Goal: Task Accomplishment & Management: Use online tool/utility

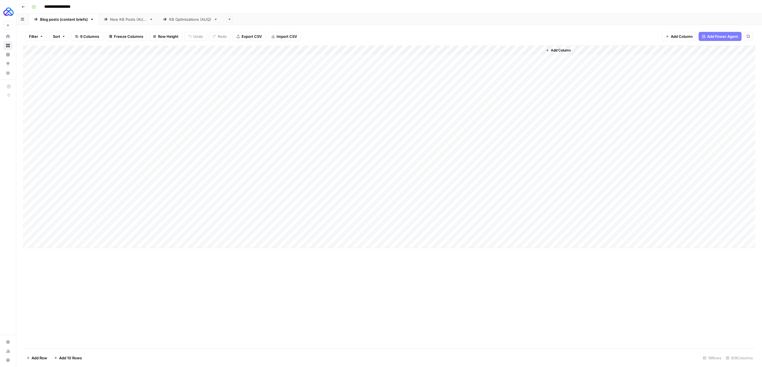
click at [57, 247] on div "Add Column" at bounding box center [389, 146] width 732 height 202
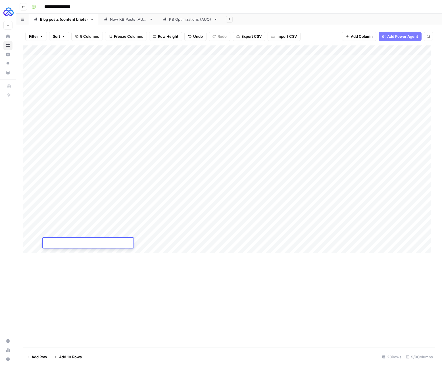
paste textarea "**********"
type textarea "**********"
click at [174, 240] on div "Add Column" at bounding box center [229, 151] width 412 height 212
click at [134, 242] on div "Add Column" at bounding box center [229, 151] width 412 height 212
click at [147, 244] on textarea "**********" at bounding box center [159, 244] width 91 height 8
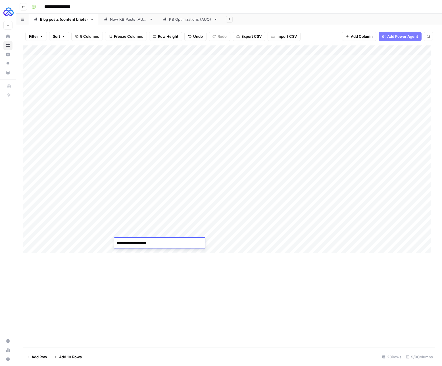
click at [147, 244] on textarea "**********" at bounding box center [159, 244] width 91 height 8
type textarea "**********"
click at [151, 270] on div "Add Column" at bounding box center [229, 196] width 412 height 302
click at [214, 238] on div "Add Column" at bounding box center [229, 151] width 412 height 212
click at [212, 245] on div "Add Column" at bounding box center [229, 151] width 412 height 212
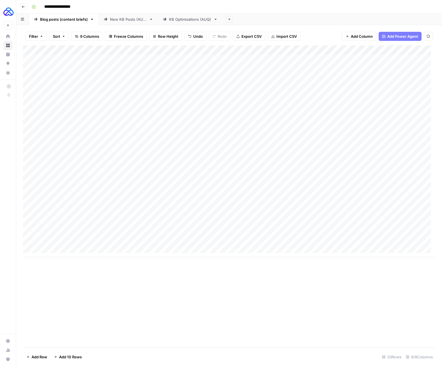
click at [215, 234] on div "Add Column" at bounding box center [229, 151] width 412 height 212
click at [208, 245] on div "Add Column" at bounding box center [229, 151] width 412 height 212
click at [261, 244] on div "Add Column" at bounding box center [229, 151] width 412 height 212
click at [254, 243] on div "Add Column" at bounding box center [229, 151] width 412 height 212
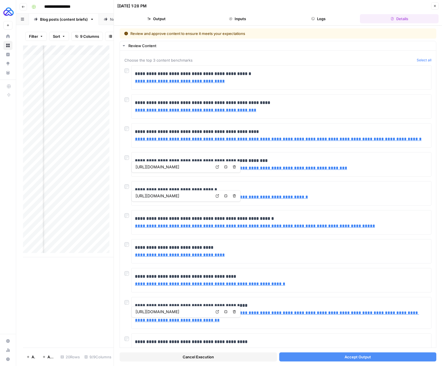
click at [356, 358] on span "Accept Output" at bounding box center [358, 357] width 26 height 6
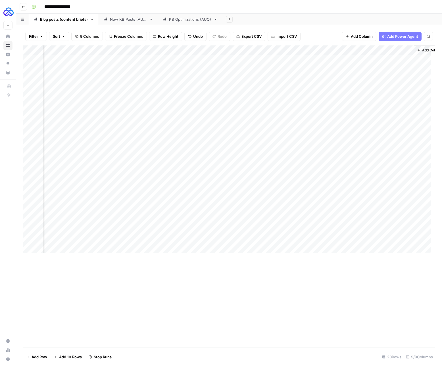
scroll to position [0, 143]
click at [319, 243] on div "Add Column" at bounding box center [229, 151] width 412 height 212
click at [343, 242] on div "Add Column" at bounding box center [229, 151] width 412 height 212
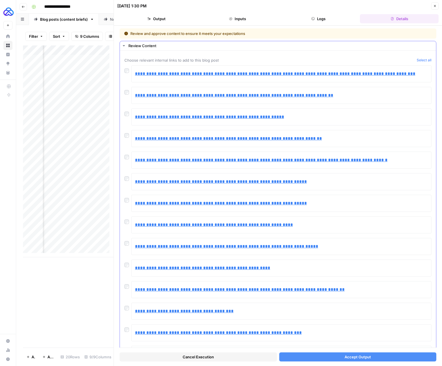
click at [128, 159] on div at bounding box center [127, 156] width 7 height 8
click at [369, 360] on button "Accept Output" at bounding box center [357, 357] width 157 height 9
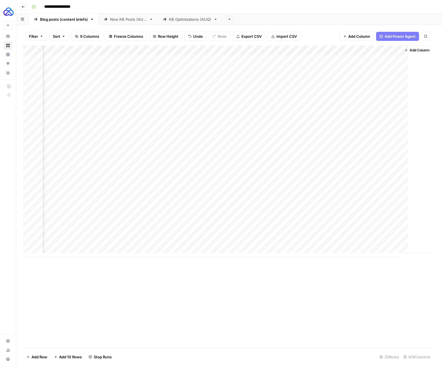
scroll to position [0, 136]
click at [341, 243] on div "Add Column" at bounding box center [229, 151] width 412 height 212
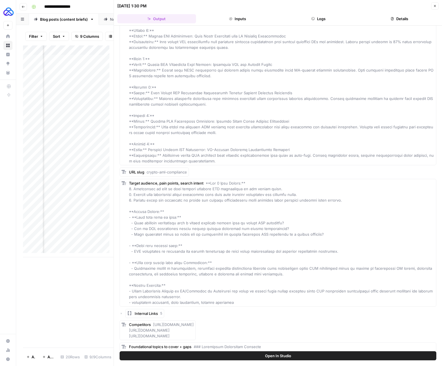
scroll to position [38, 0]
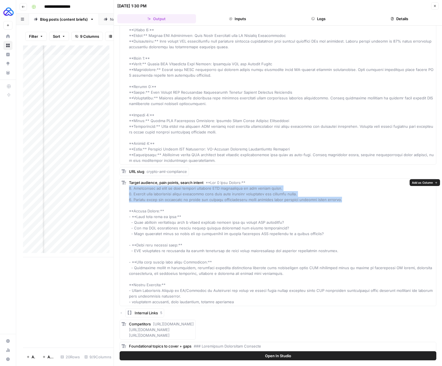
drag, startPoint x: 355, startPoint y: 200, endPoint x: 128, endPoint y: 188, distance: 227.7
click at [128, 188] on div "Target audience, pain points, search intent" at bounding box center [278, 242] width 317 height 128
copy span "1. Struggling to keep up with rapidly changing AML regulations in the crypto sp…"
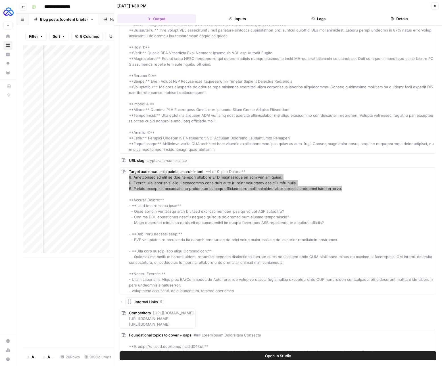
scroll to position [55, 0]
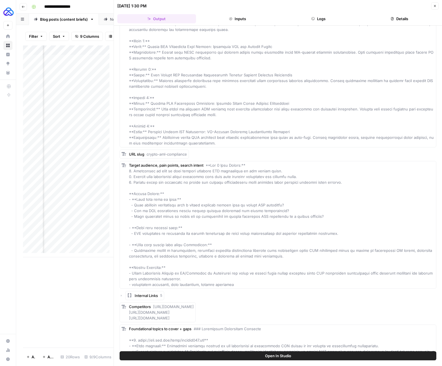
click at [231, 230] on div "Target audience, pain points, search intent" at bounding box center [282, 225] width 306 height 125
click at [347, 225] on div "Target audience, pain points, search intent" at bounding box center [282, 225] width 306 height 125
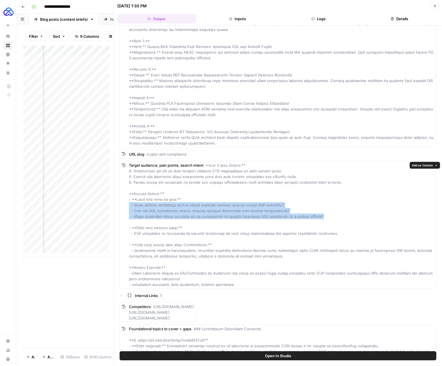
drag, startPoint x: 345, startPoint y: 218, endPoint x: 126, endPoint y: 203, distance: 219.6
click at [126, 203] on div "Target audience, pain points, search intent" at bounding box center [278, 225] width 317 height 128
copy span "- What specific regulations must a crypto business comply with to ensure AML ad…"
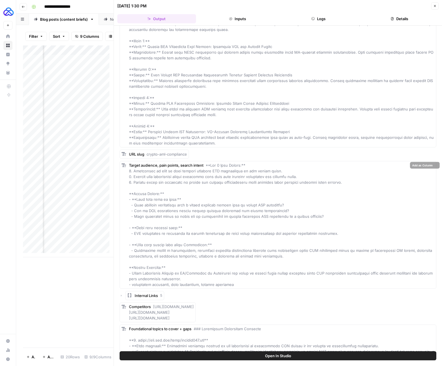
click at [275, 180] on div "Target audience, pain points, search intent" at bounding box center [282, 225] width 306 height 125
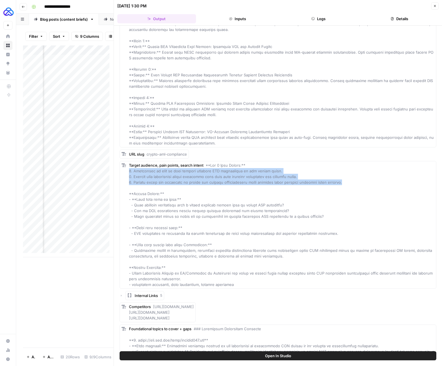
drag, startPoint x: 347, startPoint y: 184, endPoint x: 128, endPoint y: 171, distance: 219.2
click at [128, 171] on div "Target audience, pain points, search intent" at bounding box center [278, 225] width 317 height 128
copy span "1. Struggling to keep up with rapidly changing AML regulations in the crypto sp…"
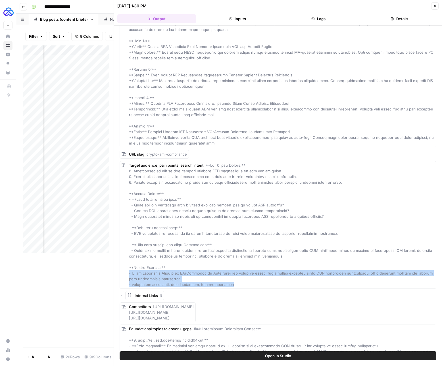
drag, startPoint x: 248, startPoint y: 286, endPoint x: 129, endPoint y: 274, distance: 119.7
click at [129, 274] on div "Target audience, pain points, search intent" at bounding box center [282, 225] width 306 height 125
click at [129, 274] on span at bounding box center [281, 225] width 304 height 124
drag, startPoint x: 239, startPoint y: 282, endPoint x: 127, endPoint y: 274, distance: 112.0
click at [127, 274] on div "Target audience, pain points, search intent" at bounding box center [278, 225] width 317 height 128
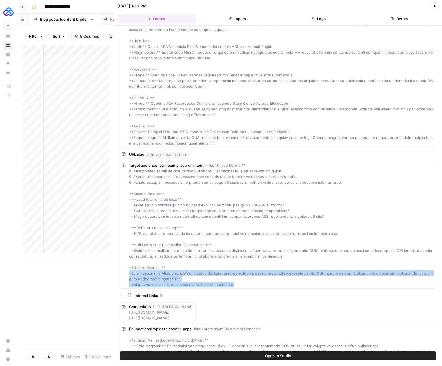
copy span "- Chief Compliance Officer or VP/Director of Compliance who needs to ensure the…"
click at [209, 233] on span at bounding box center [281, 225] width 304 height 124
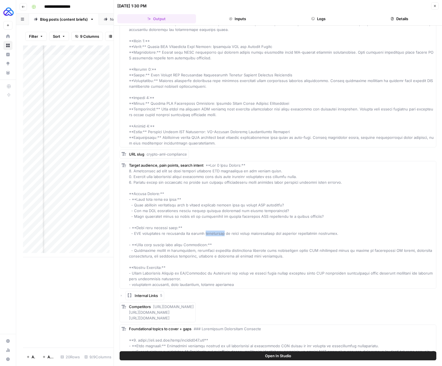
click at [209, 233] on span at bounding box center [281, 225] width 304 height 124
copy span "- AML compliance is mandatory for crypto businesses to avoid legal repercussion…"
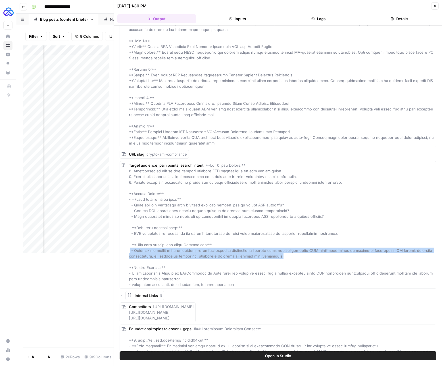
drag, startPoint x: 280, startPoint y: 257, endPoint x: 130, endPoint y: 252, distance: 150.4
click at [130, 252] on div "Target audience, pain points, search intent" at bounding box center [282, 225] width 306 height 125
copy span "- Microblink offers a streamlined, automated identity verification platform tha…"
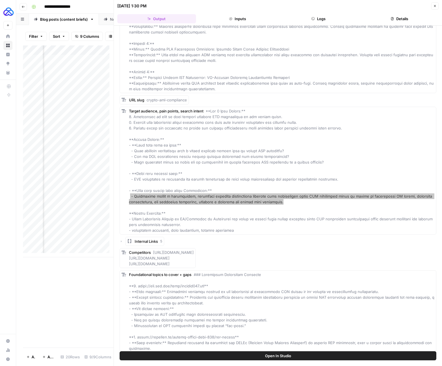
scroll to position [119, 0]
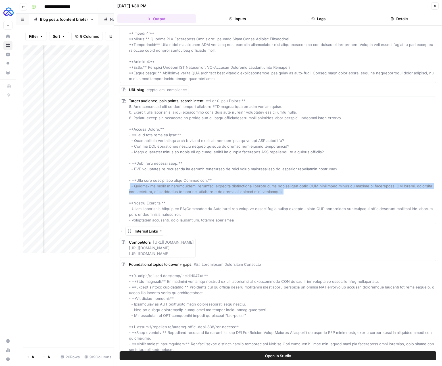
click at [210, 223] on div "Target audience, pain points, search intent" at bounding box center [282, 160] width 306 height 125
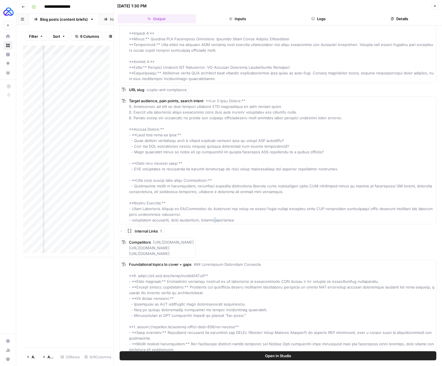
click at [210, 223] on div "Target audience, pain points, search intent" at bounding box center [282, 160] width 306 height 125
click at [211, 220] on span at bounding box center [281, 161] width 304 height 124
copy div "- regulatory adherence, risk mitigation, penalty avoidance"
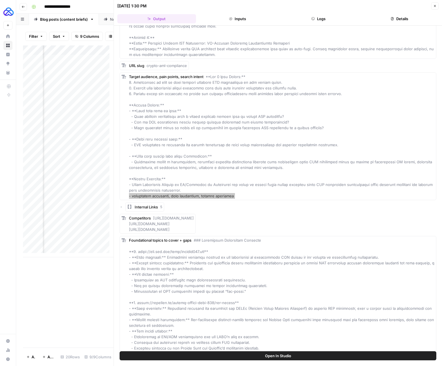
scroll to position [171, 0]
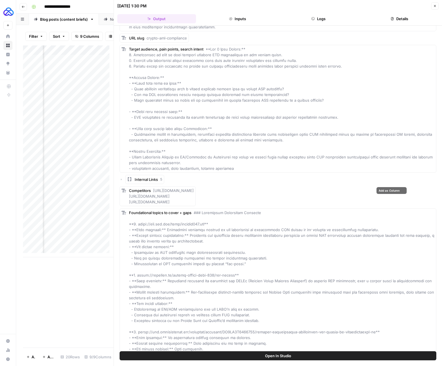
click at [189, 194] on span "[URL][DOMAIN_NAME] [URL][DOMAIN_NAME] [URL][DOMAIN_NAME]" at bounding box center [161, 196] width 65 height 16
drag, startPoint x: 153, startPoint y: 189, endPoint x: 375, endPoint y: 208, distance: 222.8
copy div "[URL][DOMAIN_NAME] [URL][DOMAIN_NAME] [URL][DOMAIN_NAME]"
click at [194, 194] on div "Competitors https://www.bis.org/publ/bisbull111.htm https://notabene.id/crypto-…" at bounding box center [161, 196] width 65 height 17
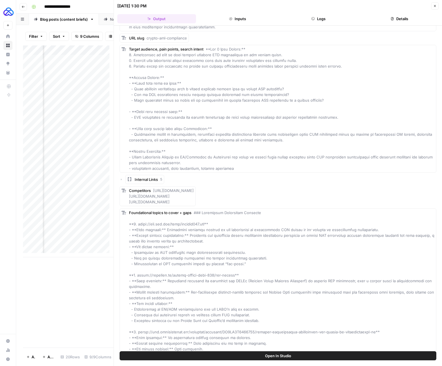
click at [194, 194] on div "Competitors https://www.bis.org/publ/bisbull111.htm https://notabene.id/crypto-…" at bounding box center [161, 196] width 65 height 17
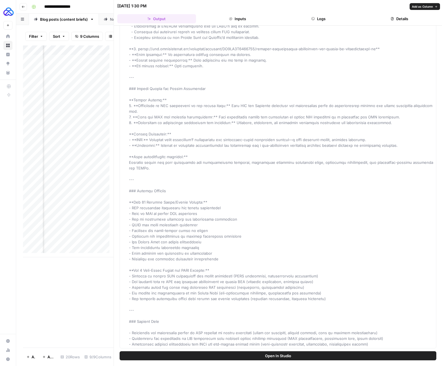
scroll to position [632, 0]
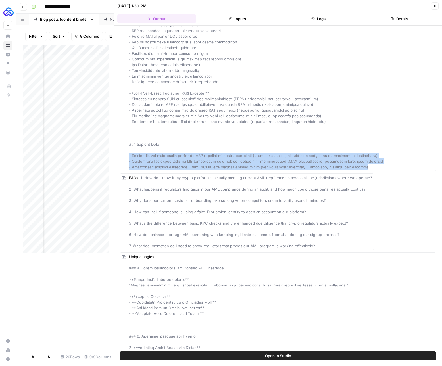
drag, startPoint x: 349, startPoint y: 166, endPoint x: 117, endPoint y: 155, distance: 232.7
click at [117, 155] on div "Hover on an element to add it as a column Add All Columns More options Target k…" at bounding box center [278, 189] width 328 height 326
copy span "- Explaining the operational impact of AML failures on crypto businesses (fines…"
drag, startPoint x: 326, startPoint y: 263, endPoint x: 124, endPoint y: 189, distance: 215.6
click at [124, 189] on div "Target keyword crypto aml compliance Metadata URL slug crypto-aml-compliance Ta…" at bounding box center [278, 37] width 317 height 1256
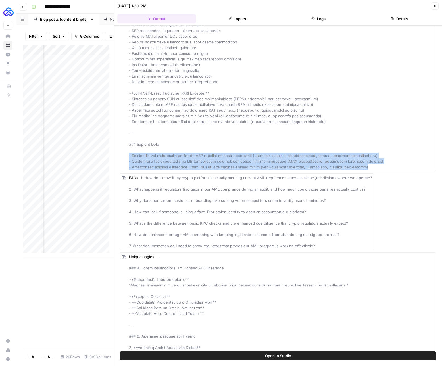
copy span "1. How do I know if my crypto platform is actually meeting current AML requirem…"
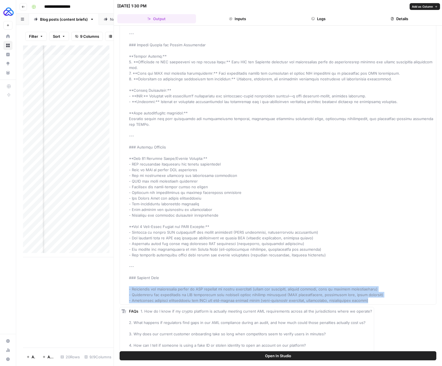
scroll to position [522, 0]
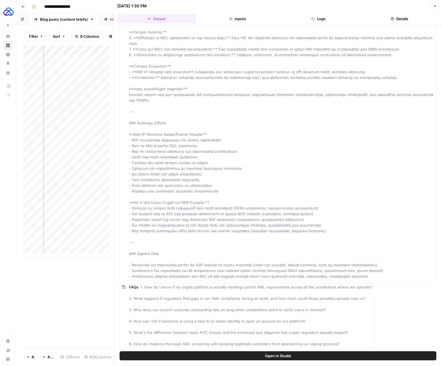
click at [328, 236] on div "Foundational topics to cover + gaps" at bounding box center [282, 69] width 306 height 421
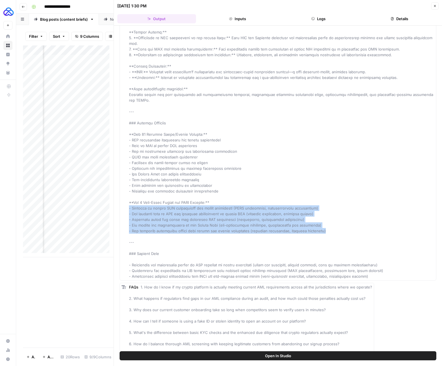
drag, startPoint x: 328, startPoint y: 231, endPoint x: 122, endPoint y: 209, distance: 206.4
click at [122, 209] on div "Foundational topics to cover + gaps" at bounding box center [278, 68] width 317 height 423
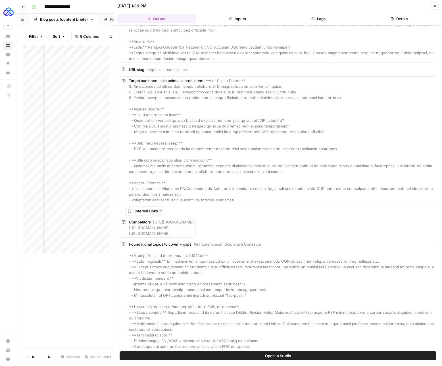
scroll to position [0, 0]
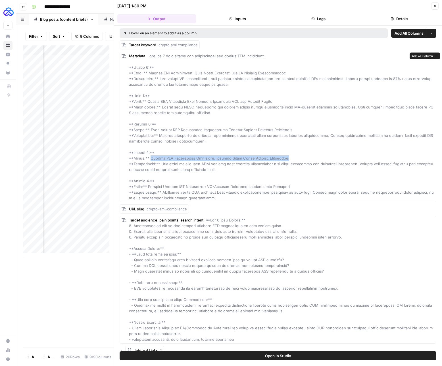
drag, startPoint x: 301, startPoint y: 160, endPoint x: 148, endPoint y: 156, distance: 152.4
click at [148, 156] on div "Metadata" at bounding box center [282, 127] width 306 height 148
click at [220, 169] on div "Metadata" at bounding box center [282, 127] width 306 height 148
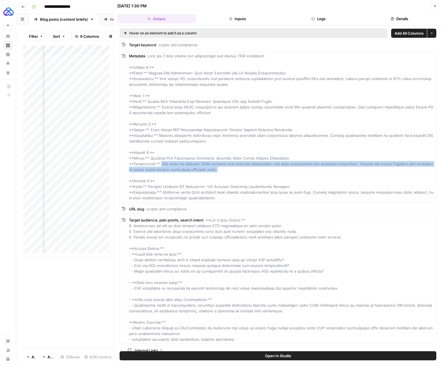
drag, startPoint x: 220, startPoint y: 169, endPoint x: 163, endPoint y: 165, distance: 57.0
click at [163, 165] on div "Metadata" at bounding box center [282, 127] width 306 height 148
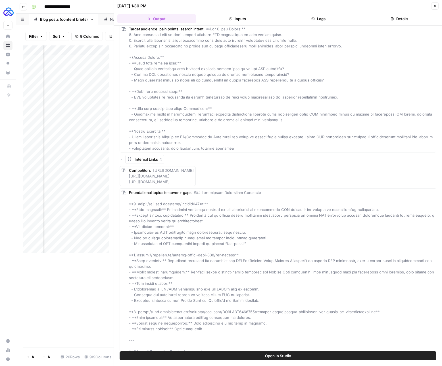
scroll to position [165, 0]
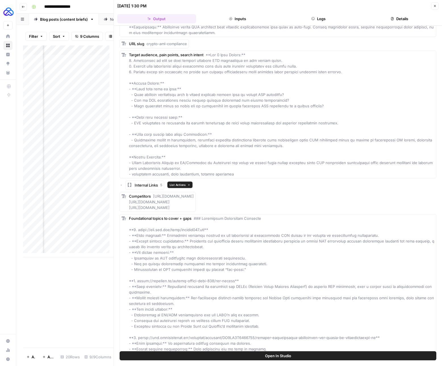
click at [146, 182] on button "Internal Links 5" at bounding box center [144, 185] width 39 height 9
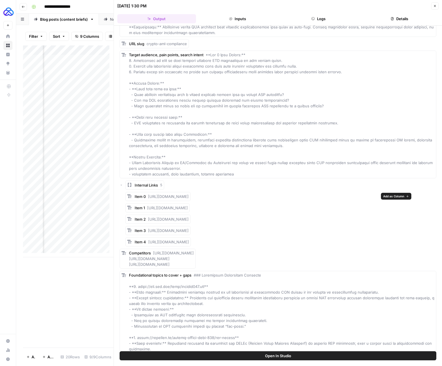
drag, startPoint x: 259, startPoint y: 239, endPoint x: 148, endPoint y: 197, distance: 119.1
click at [148, 197] on div "Item 0 https://microblink.com/resources/blog/future-proofing-crypto-exchanges-t…" at bounding box center [280, 219] width 311 height 55
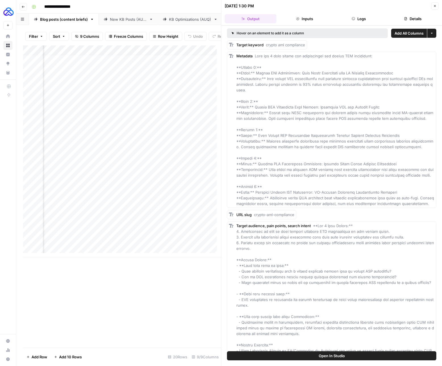
click at [120, 232] on div "Add Column" at bounding box center [122, 151] width 198 height 212
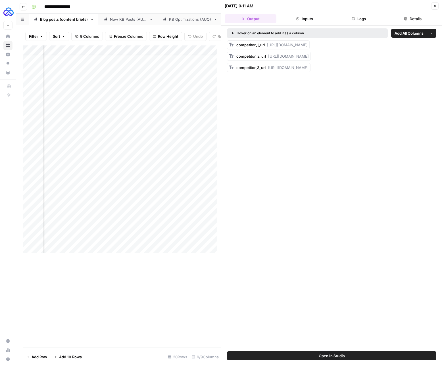
scroll to position [4, 357]
click at [122, 234] on div "Add Column" at bounding box center [122, 151] width 198 height 212
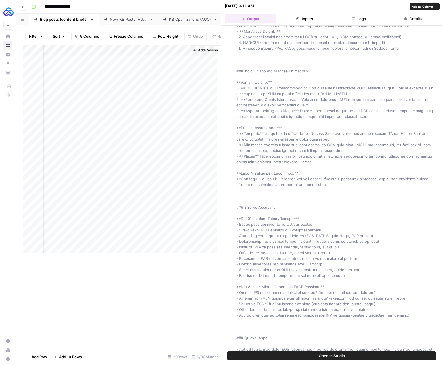
scroll to position [547, 0]
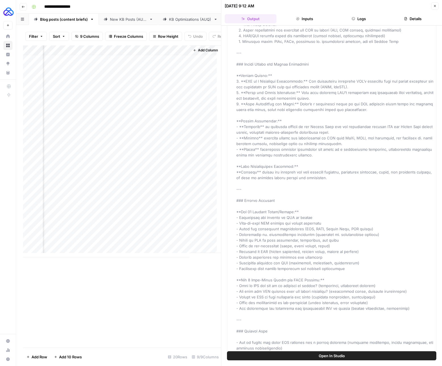
click at [305, 205] on span at bounding box center [335, 129] width 198 height 533
click at [373, 122] on div "Foundational topics to cover + gaps" at bounding box center [335, 129] width 198 height 534
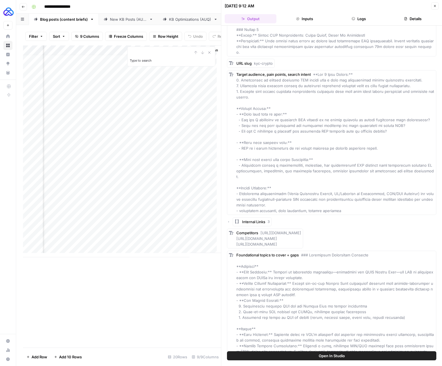
scroll to position [763, 0]
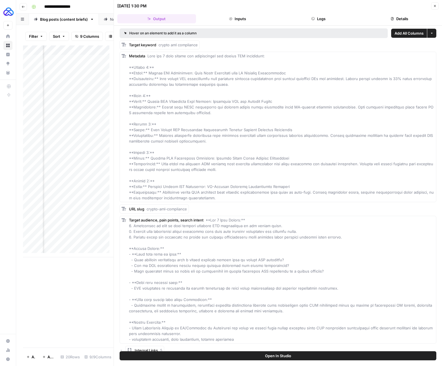
scroll to position [165, 0]
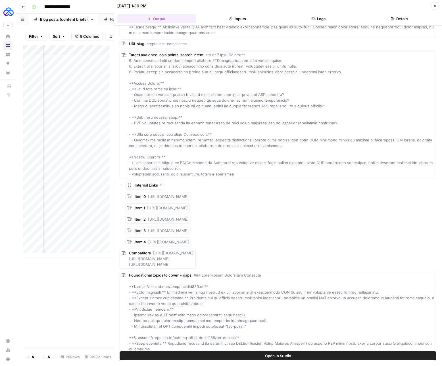
click at [435, 5] on icon "button" at bounding box center [434, 5] width 3 height 3
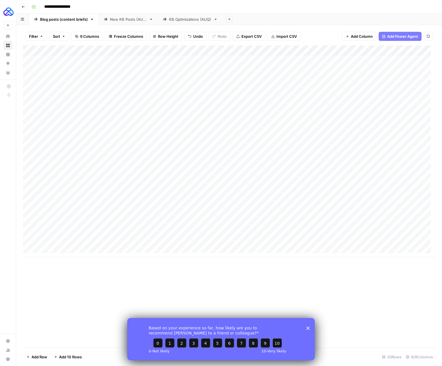
click at [58, 247] on div "Add Column" at bounding box center [229, 151] width 412 height 212
click at [154, 250] on div "Add Column" at bounding box center [229, 156] width 412 height 222
click at [82, 248] on div "Add Column" at bounding box center [229, 156] width 412 height 222
click at [76, 250] on div "Add Column" at bounding box center [229, 156] width 412 height 222
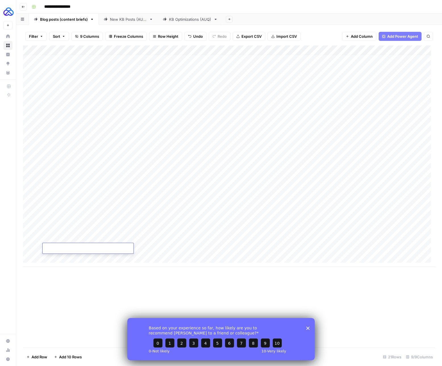
type textarea "**********"
click at [149, 250] on div "Add Column" at bounding box center [229, 156] width 412 height 222
click at [200, 247] on div "Add Column" at bounding box center [229, 156] width 412 height 222
type textarea "***"
click at [321, 283] on div "Add Column" at bounding box center [229, 196] width 412 height 302
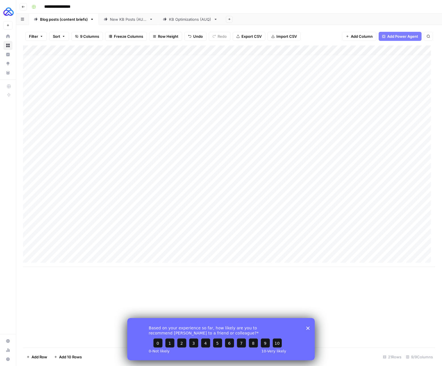
click at [260, 248] on div "Add Column" at bounding box center [229, 156] width 412 height 222
click at [308, 326] on div "Based on your experience so far, how likely are you to recommend AirOps to a fr…" at bounding box center [221, 339] width 188 height 42
click at [308, 330] on div "Based on your experience so far, how likely are you to recommend AirOps to a fr…" at bounding box center [221, 339] width 188 height 42
click at [309, 327] on polygon "Close survey" at bounding box center [307, 328] width 3 height 3
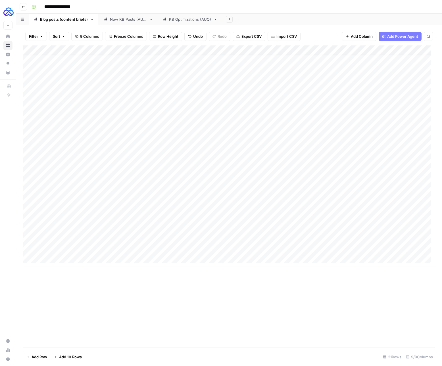
click at [281, 248] on div "Add Column" at bounding box center [229, 156] width 412 height 222
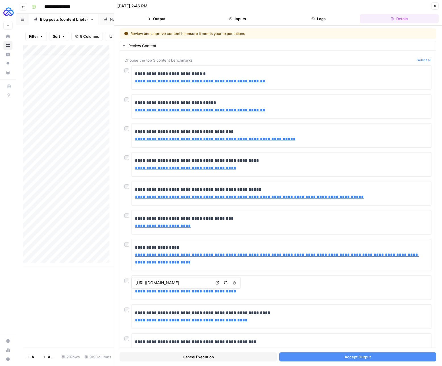
click at [199, 356] on span "Cancel Execution" at bounding box center [198, 357] width 31 height 6
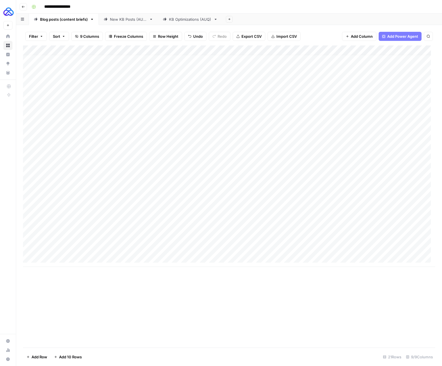
click at [220, 248] on div "Add Column" at bounding box center [229, 156] width 412 height 222
click at [126, 250] on div "Add Column" at bounding box center [229, 156] width 412 height 222
click at [95, 248] on div "Add Column" at bounding box center [229, 156] width 412 height 222
click at [70, 250] on div "Add Column" at bounding box center [229, 156] width 412 height 222
click at [142, 248] on div "Add Column" at bounding box center [229, 156] width 412 height 222
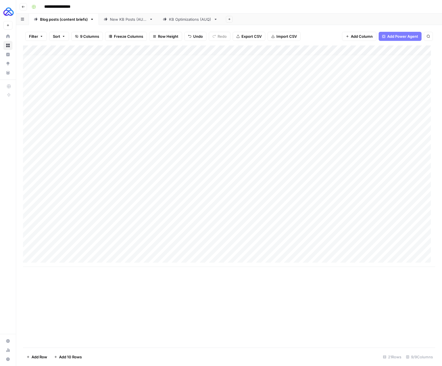
click at [247, 249] on div "Add Column" at bounding box center [229, 156] width 412 height 222
click at [281, 249] on div "Add Column" at bounding box center [229, 156] width 412 height 222
click at [282, 248] on div "Add Column" at bounding box center [229, 156] width 412 height 222
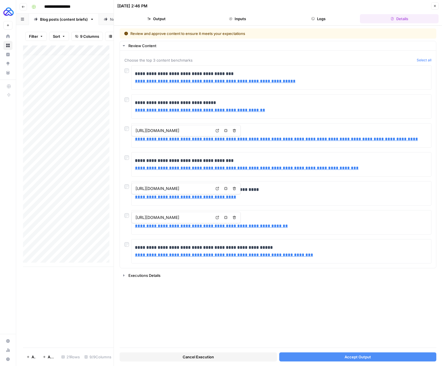
click at [369, 358] on span "Accept Output" at bounding box center [358, 357] width 26 height 6
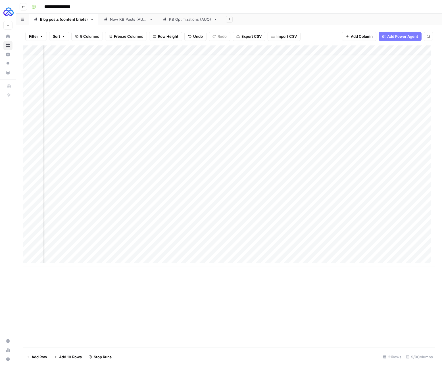
scroll to position [4, 143]
click at [322, 249] on div "Add Column" at bounding box center [229, 156] width 412 height 222
click at [342, 248] on div "Add Column" at bounding box center [229, 156] width 412 height 222
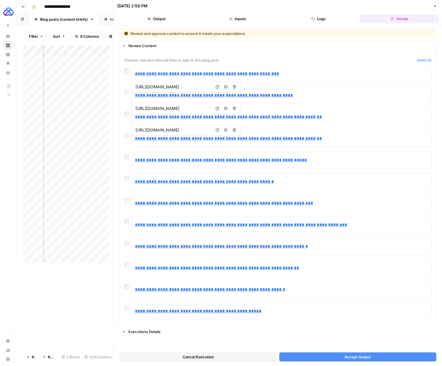
click at [341, 355] on button "Accept Output" at bounding box center [357, 357] width 157 height 9
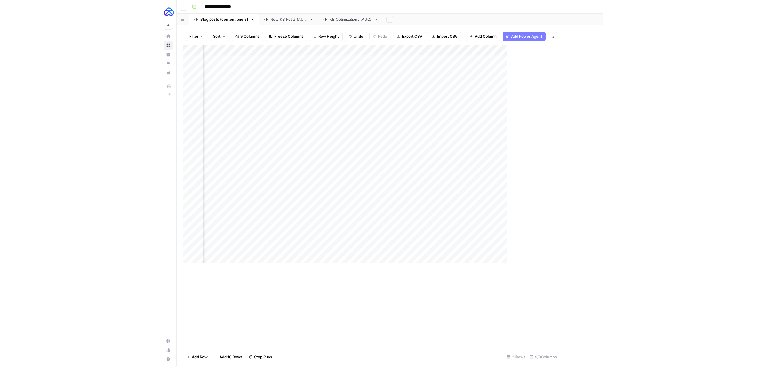
scroll to position [4, 136]
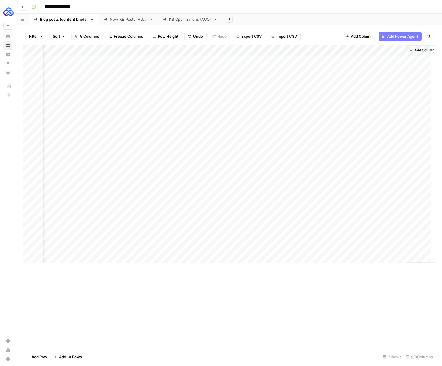
click at [161, 308] on div "Add Column" at bounding box center [229, 196] width 412 height 302
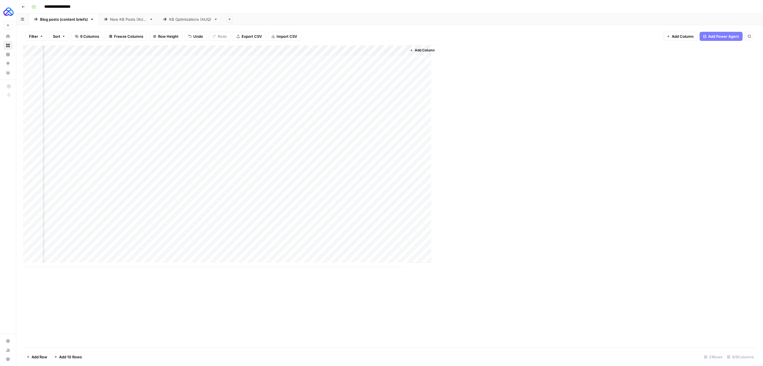
scroll to position [0, 0]
click at [64, 266] on div "Add Column" at bounding box center [389, 156] width 733 height 222
type textarea "**********"
click at [161, 265] on div "Add Column" at bounding box center [389, 160] width 733 height 231
click at [144, 264] on div "Add Column" at bounding box center [389, 160] width 733 height 231
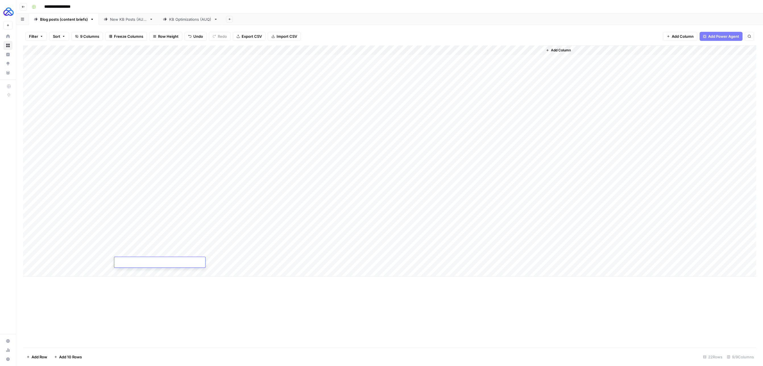
click at [144, 264] on textarea at bounding box center [159, 263] width 91 height 8
type textarea "**********"
click at [184, 289] on div "Add Column" at bounding box center [389, 196] width 733 height 302
click at [203, 258] on div "Add Column" at bounding box center [389, 160] width 733 height 231
type textarea "***"
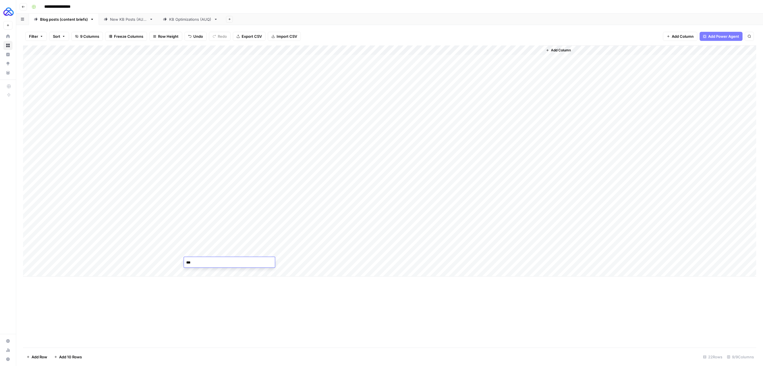
click at [220, 306] on div "Add Column" at bounding box center [389, 196] width 733 height 302
click at [257, 263] on div "Add Column" at bounding box center [389, 160] width 733 height 231
click at [68, 274] on div "Add Column" at bounding box center [389, 160] width 733 height 231
paste textarea "**********"
type textarea "**********"
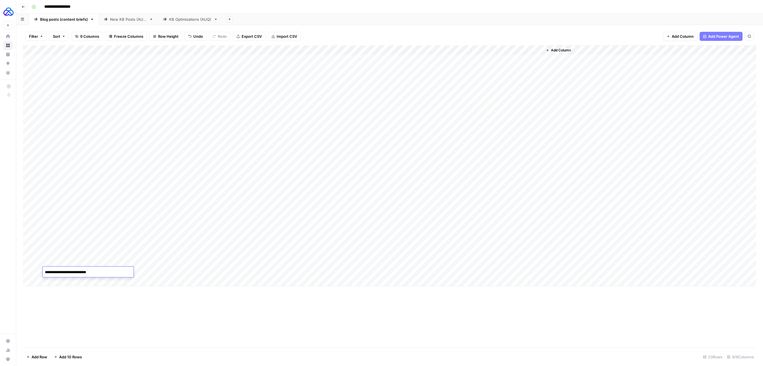
click at [173, 273] on div "Add Column" at bounding box center [389, 165] width 733 height 241
click at [154, 272] on div "Add Column" at bounding box center [389, 165] width 733 height 241
type textarea "**********"
click at [244, 304] on div "Add Column" at bounding box center [389, 196] width 733 height 302
click at [210, 271] on div "Add Column" at bounding box center [389, 165] width 733 height 241
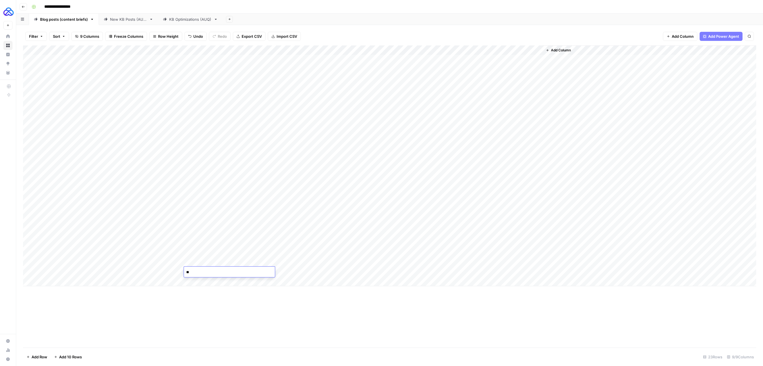
type textarea "***"
click at [254, 335] on div "Add Column" at bounding box center [389, 196] width 733 height 302
click at [260, 273] on div "Add Column" at bounding box center [389, 165] width 733 height 241
click at [281, 264] on div "Add Column" at bounding box center [389, 165] width 733 height 241
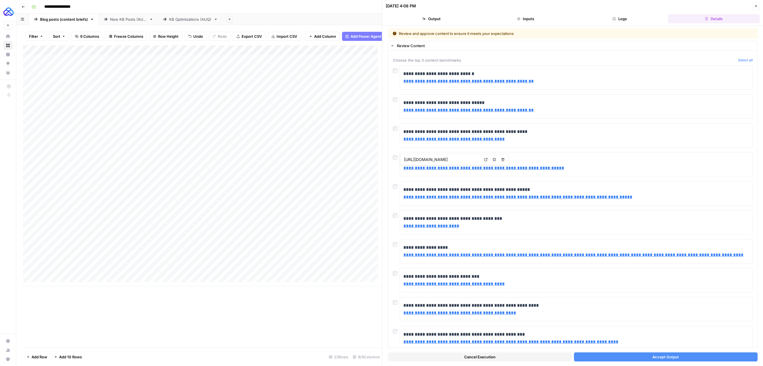
click at [442, 357] on button "Accept Output" at bounding box center [666, 357] width 184 height 9
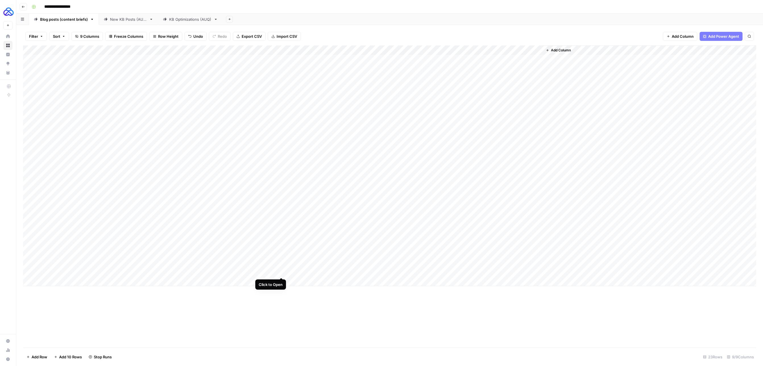
click at [281, 272] on div "Add Column" at bounding box center [389, 165] width 733 height 241
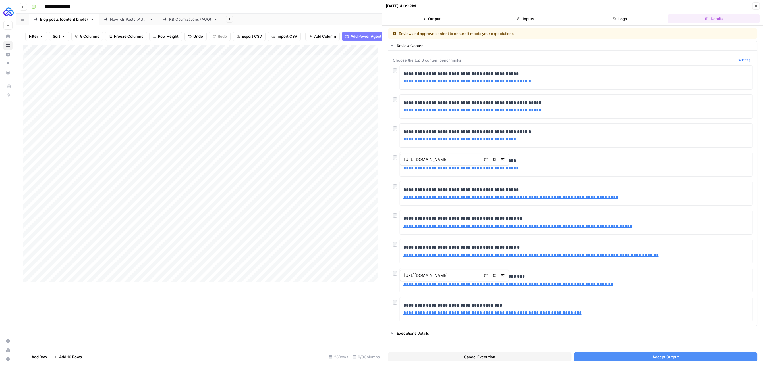
click at [442, 357] on span "Accept Output" at bounding box center [665, 357] width 26 height 6
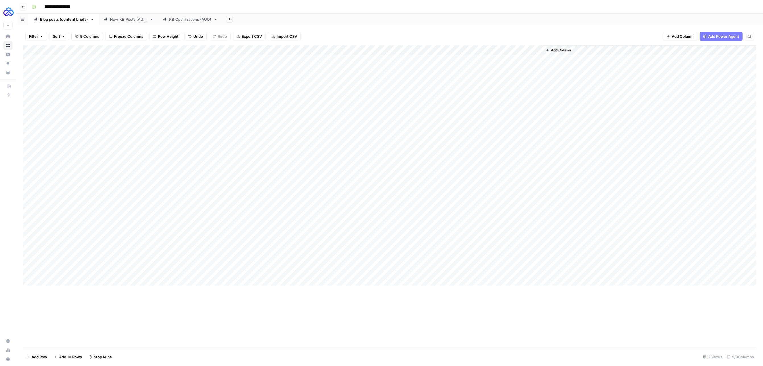
click at [442, 262] on div "Add Column" at bounding box center [389, 165] width 733 height 241
click at [442, 272] on div "Add Column" at bounding box center [389, 165] width 733 height 241
click at [68, 280] on div "Add Column" at bounding box center [389, 165] width 733 height 241
type textarea "**********"
click at [138, 313] on div "Add Column" at bounding box center [389, 196] width 733 height 302
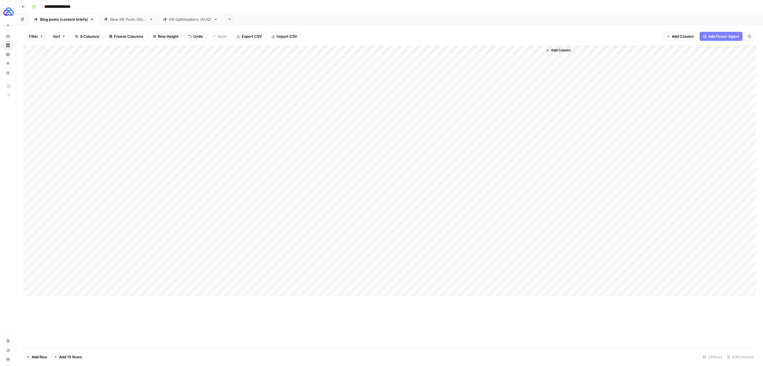
click at [136, 277] on div "Add Column" at bounding box center [389, 170] width 733 height 251
click at [136, 278] on div "Add Column" at bounding box center [389, 170] width 733 height 251
type textarea "**********"
click at [208, 319] on div "Add Column" at bounding box center [389, 196] width 733 height 302
click at [205, 280] on div "Add Column" at bounding box center [389, 170] width 733 height 251
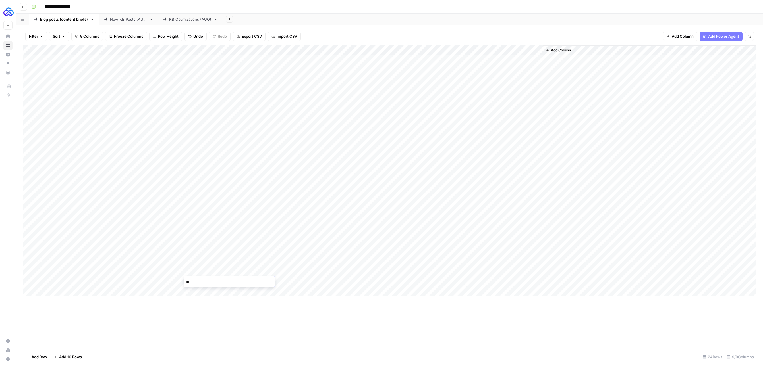
type textarea "*"
type textarea "***"
click at [304, 318] on div "Add Column" at bounding box center [389, 196] width 733 height 302
click at [260, 282] on div "Add Column" at bounding box center [389, 170] width 733 height 251
click at [281, 281] on div "Add Column" at bounding box center [389, 170] width 733 height 251
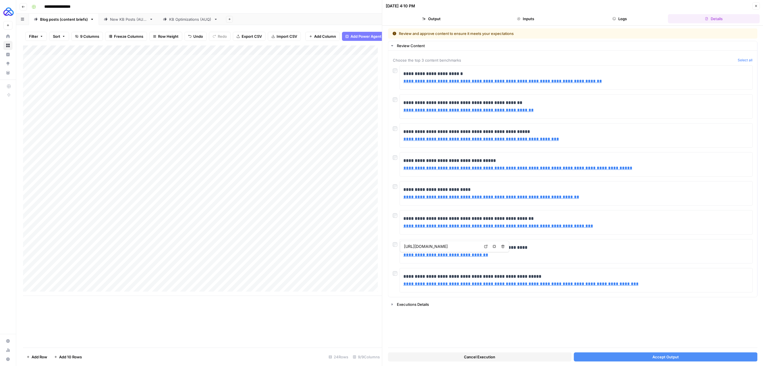
click at [442, 355] on button "Accept Output" at bounding box center [666, 357] width 184 height 9
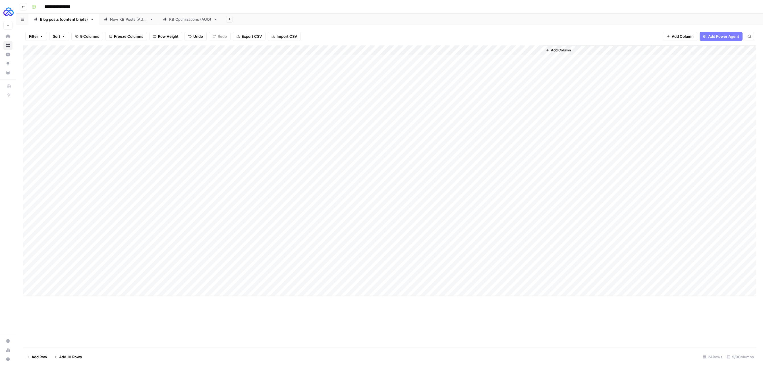
click at [442, 282] on div "Add Column" at bounding box center [389, 170] width 733 height 251
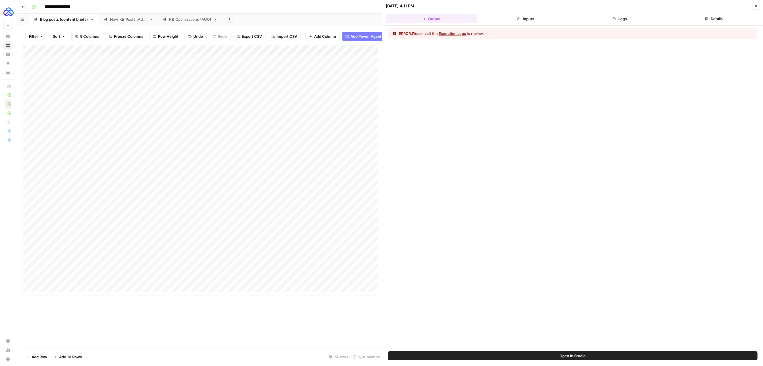
click at [442, 25] on header "09/15/25 at 4:11 PM Close Output Inputs Logs Details" at bounding box center [572, 13] width 381 height 26
click at [442, 24] on header "09/15/25 at 4:11 PM Close Output Inputs Logs Details" at bounding box center [572, 13] width 381 height 26
click at [442, 20] on button "Logs" at bounding box center [620, 18] width 92 height 9
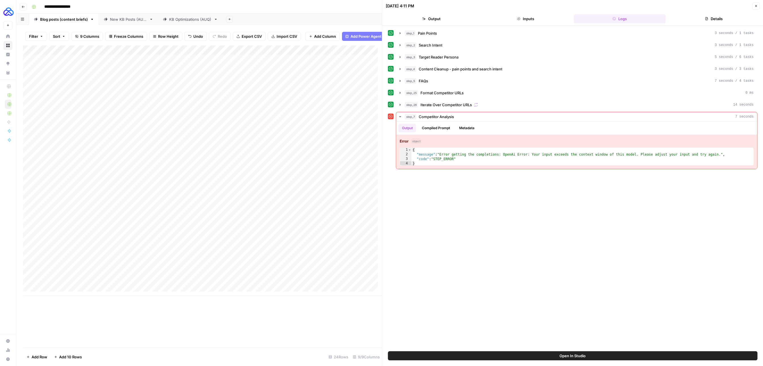
click at [442, 5] on icon "button" at bounding box center [755, 5] width 3 height 3
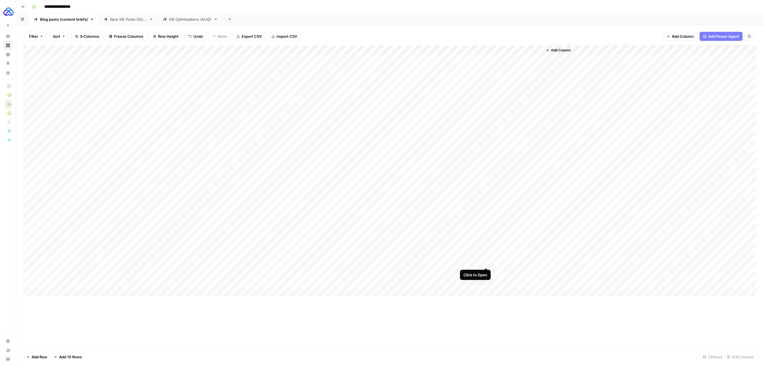
click at [442, 262] on div "Add Column" at bounding box center [389, 170] width 733 height 251
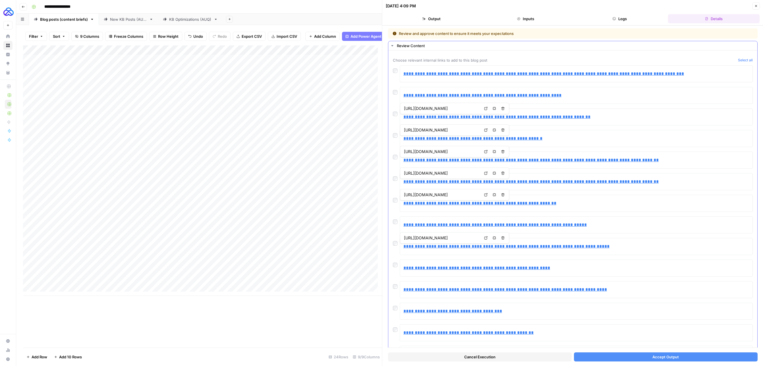
click at [395, 154] on div at bounding box center [396, 156] width 7 height 8
click at [442, 358] on span "Accept Output" at bounding box center [665, 357] width 26 height 6
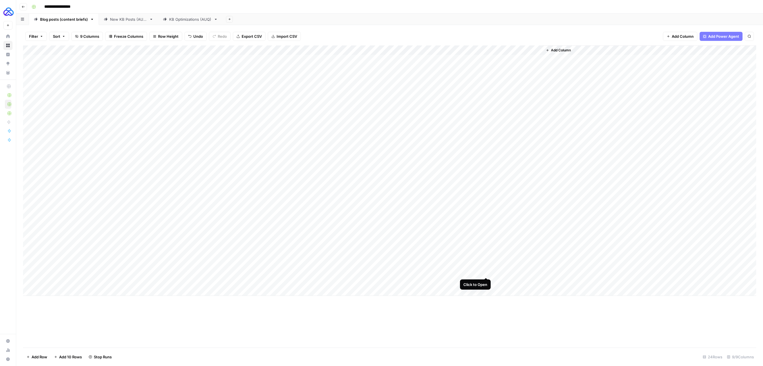
click at [442, 271] on div "Add Column" at bounding box center [389, 170] width 733 height 251
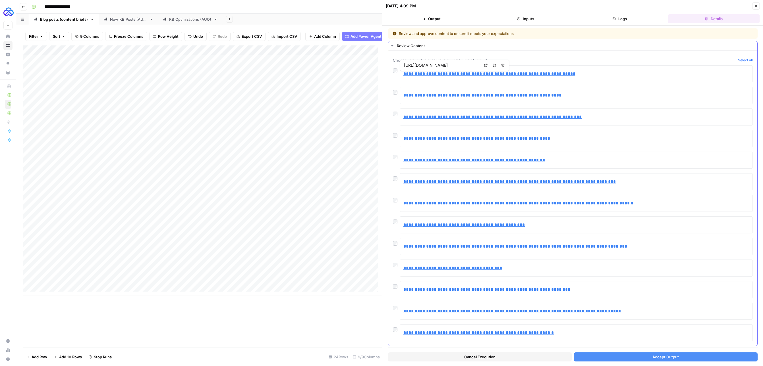
click at [397, 137] on div at bounding box center [396, 134] width 7 height 8
click at [442, 357] on span "Accept Output" at bounding box center [665, 357] width 26 height 6
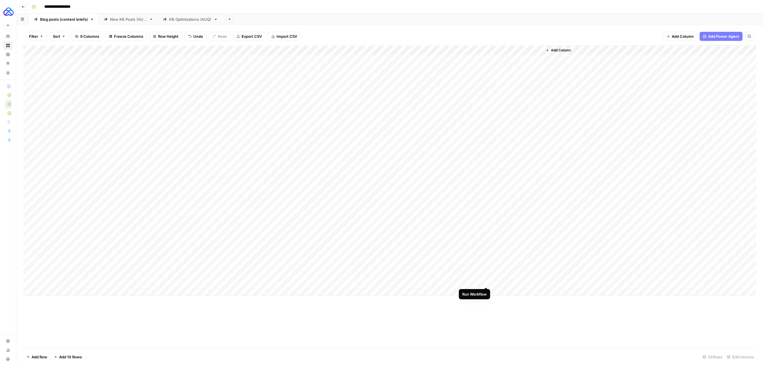
click at [442, 283] on div "Add Column" at bounding box center [389, 170] width 733 height 251
